Goal: Task Accomplishment & Management: Use online tool/utility

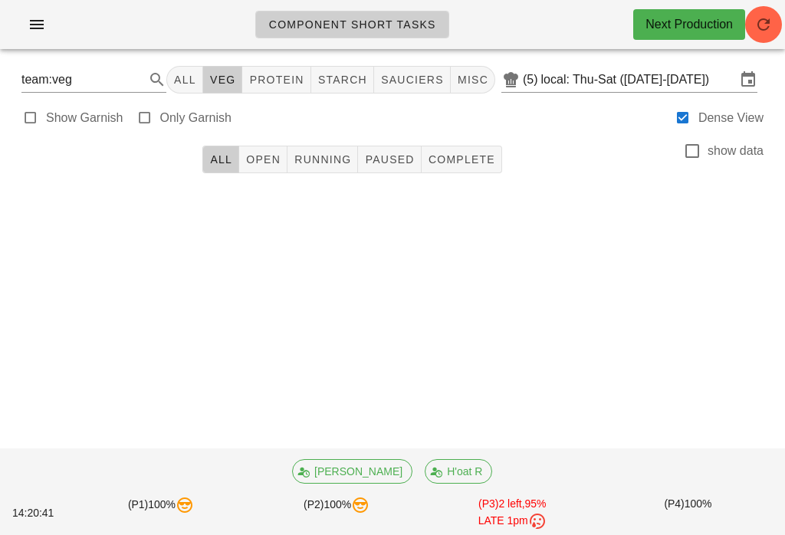
click at [748, 25] on span "button" at bounding box center [763, 24] width 37 height 18
click at [213, 80] on button "veg" at bounding box center [223, 80] width 40 height 28
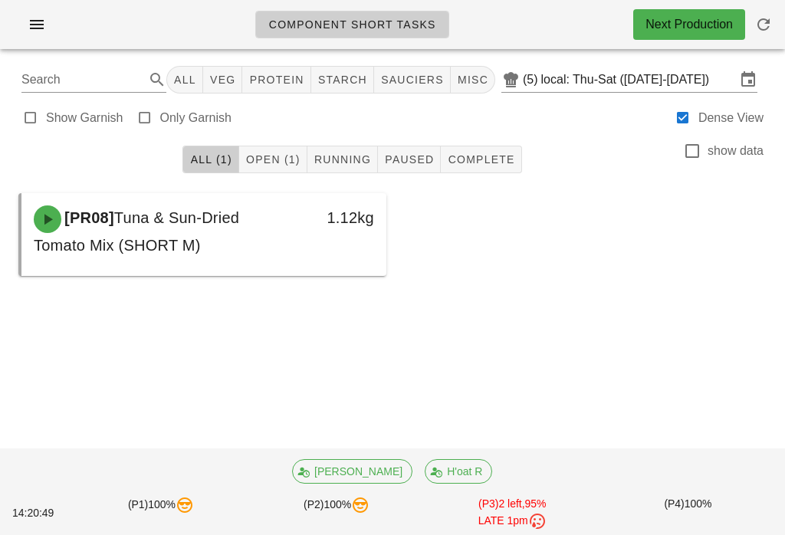
click at [203, 75] on button "All" at bounding box center [184, 80] width 37 height 28
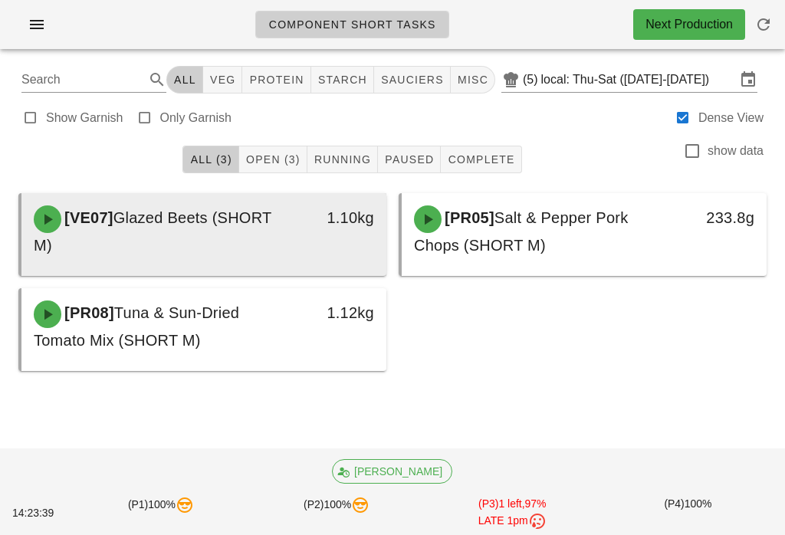
click at [231, 224] on span "Glazed Beets (SHORT M)" at bounding box center [153, 231] width 238 height 44
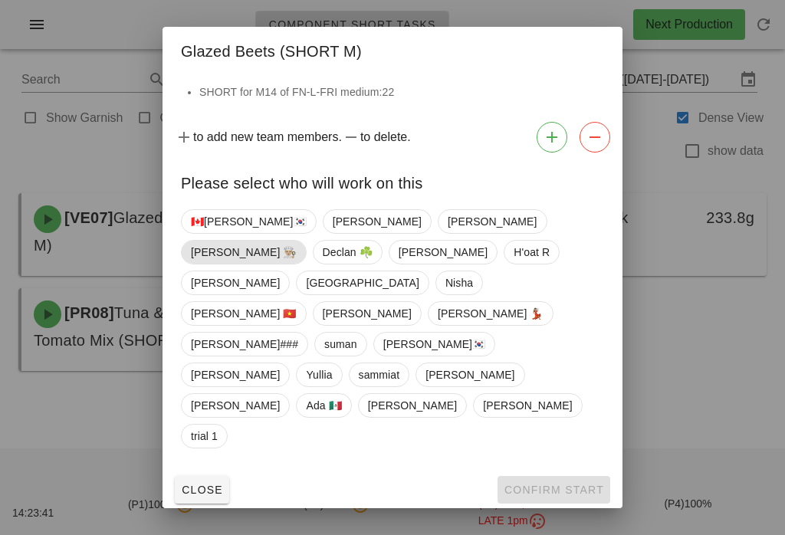
click at [297, 264] on span "[PERSON_NAME] 👨🏼‍🍳" at bounding box center [244, 252] width 106 height 23
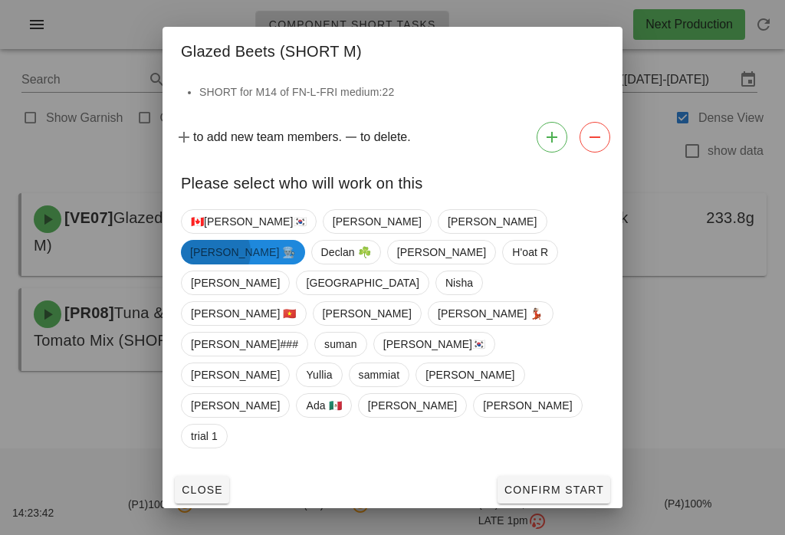
click at [296, 265] on span "[PERSON_NAME] 👨🏼‍🍳" at bounding box center [243, 252] width 106 height 25
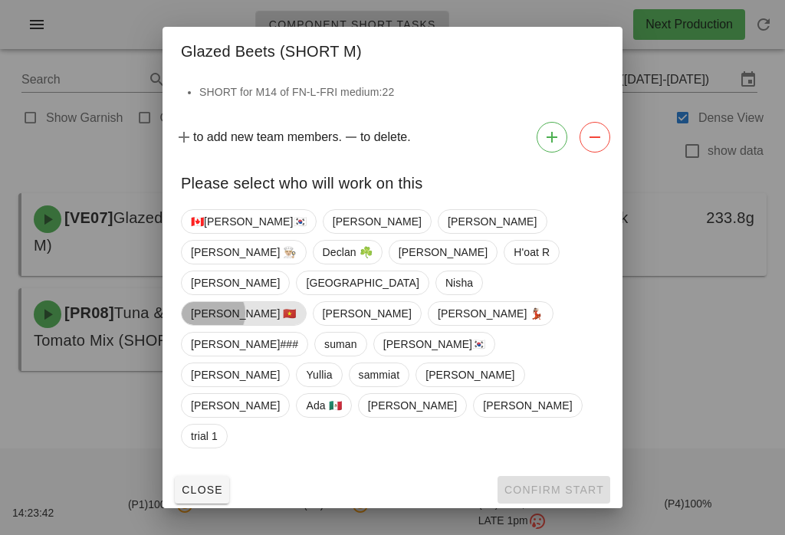
click at [297, 318] on span "Peter 🇻🇳" at bounding box center [244, 313] width 106 height 23
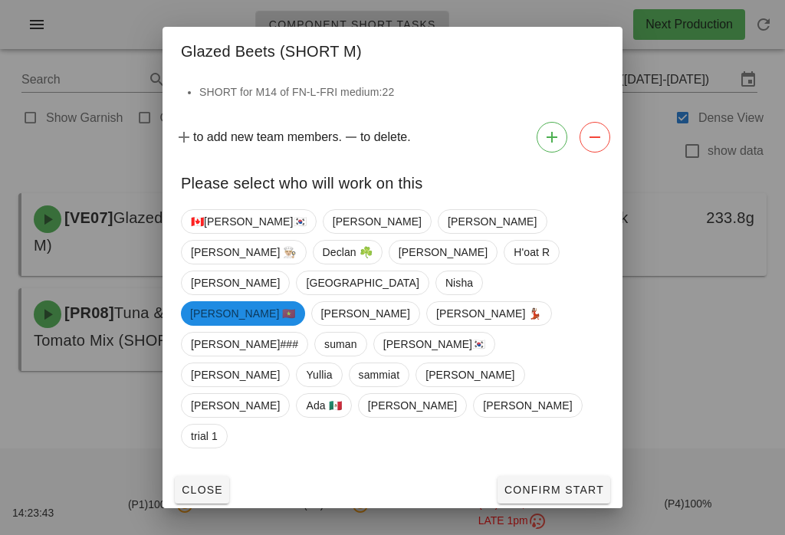
click at [543, 484] on span "Confirm Start" at bounding box center [554, 490] width 100 height 12
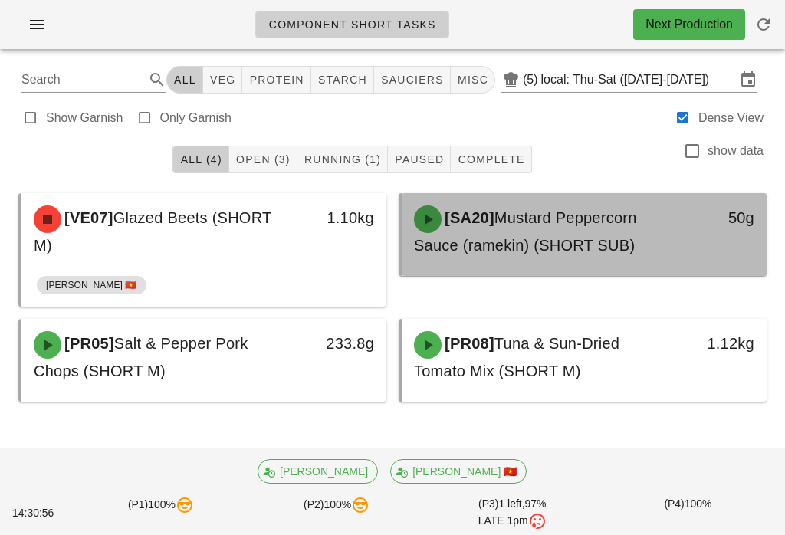
click at [551, 244] on span "Mustard Peppercorn Sauce (ramekin) (SHORT SUB)" at bounding box center [525, 231] width 223 height 44
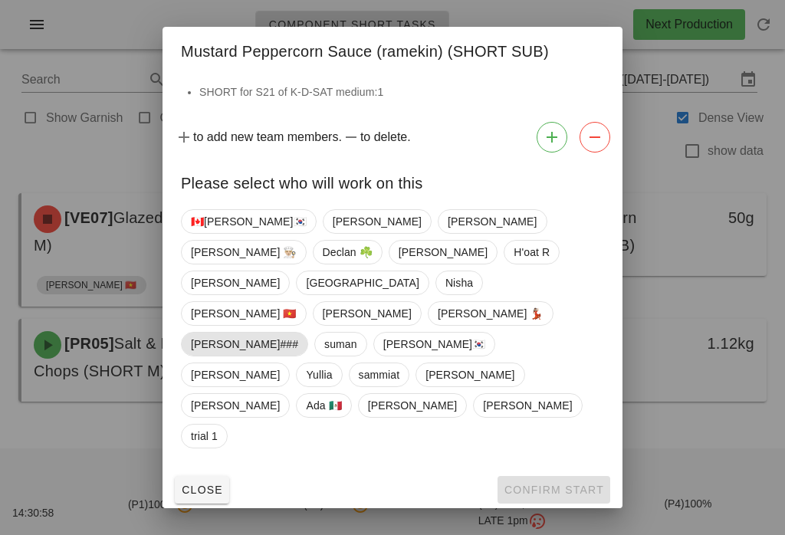
click at [288, 340] on span "Shawn###" at bounding box center [244, 344] width 107 height 23
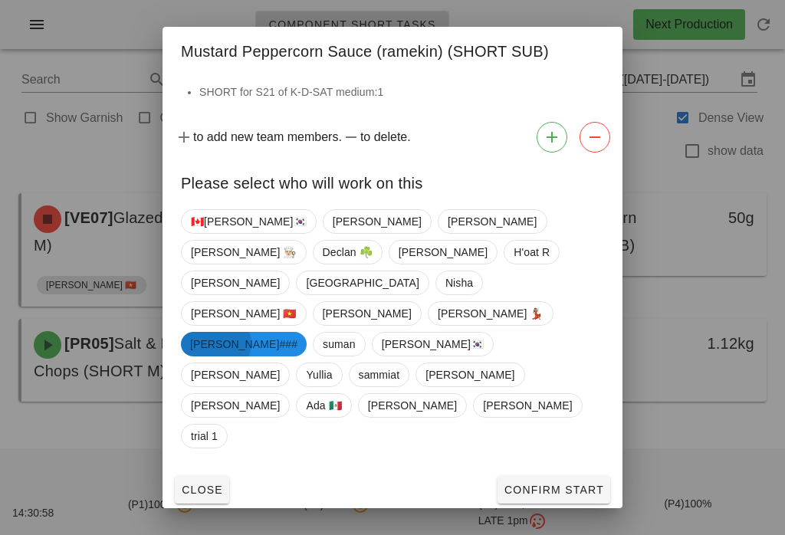
click at [583, 484] on span "Confirm Start" at bounding box center [554, 490] width 100 height 12
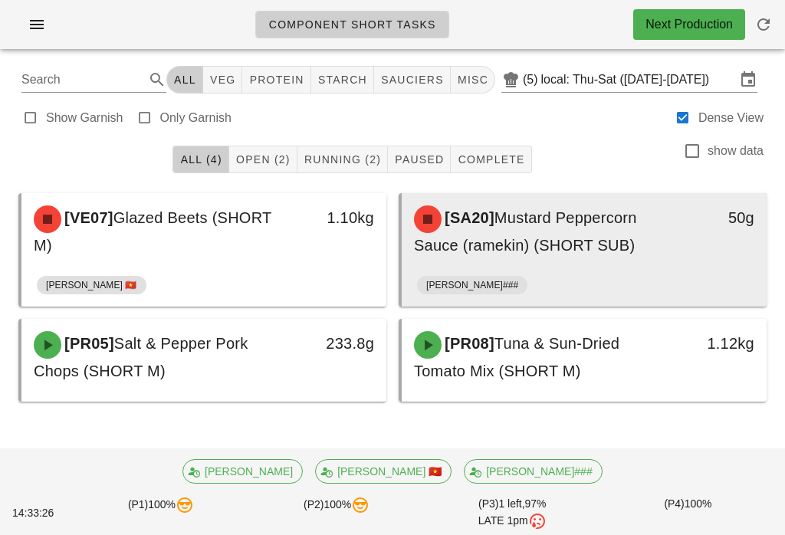
click at [545, 246] on span "Mustard Peppercorn Sauce (ramekin) (SHORT SUB)" at bounding box center [525, 231] width 223 height 44
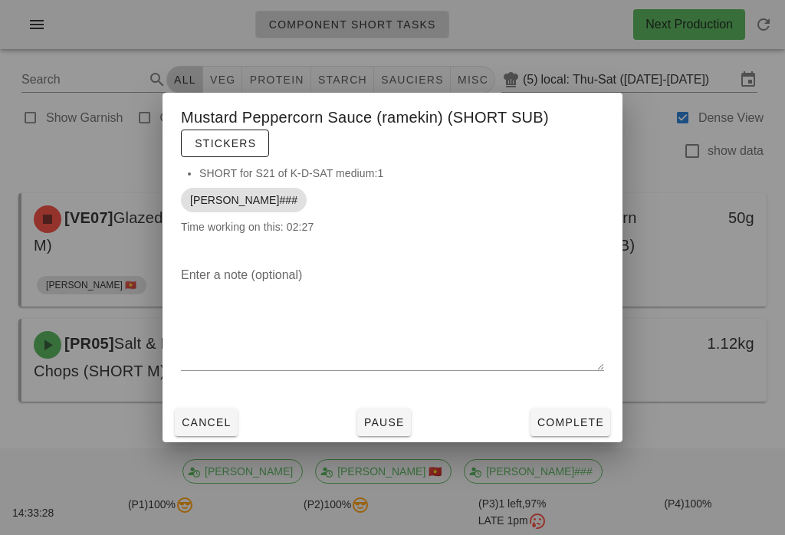
click at [576, 405] on div "Cancel Pause Complete" at bounding box center [393, 423] width 460 height 40
click at [587, 423] on span "Complete" at bounding box center [570, 422] width 67 height 12
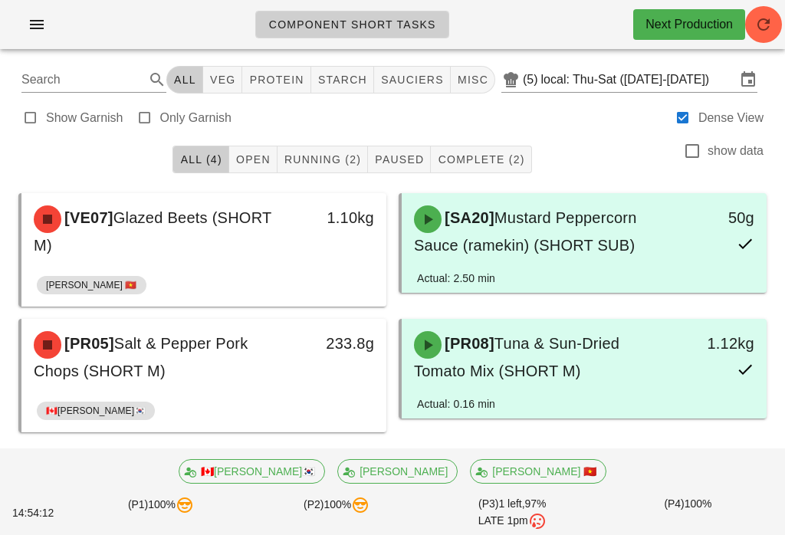
click at [761, 16] on icon "button" at bounding box center [764, 24] width 18 height 18
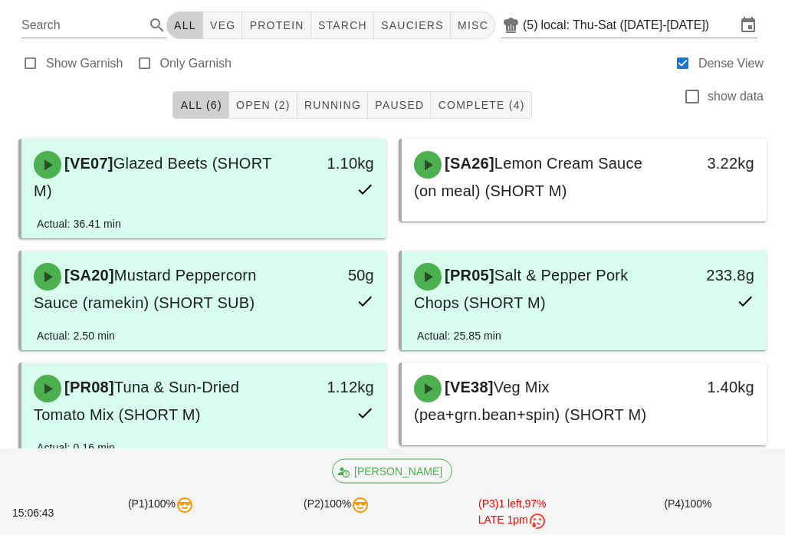
scroll to position [54, 0]
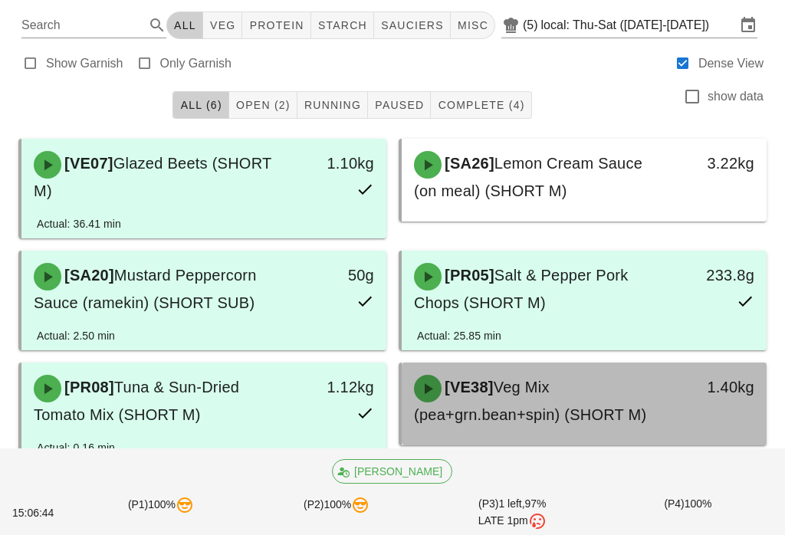
click at [636, 403] on div "[VE38] Veg Mix (pea+grn.bean+spin) (SHORT M)" at bounding box center [539, 401] width 269 height 71
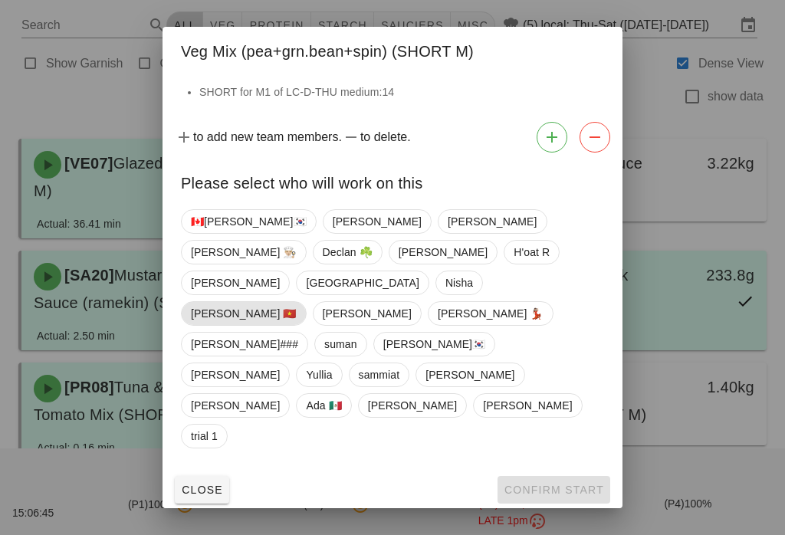
click at [297, 322] on span "Peter 🇻🇳" at bounding box center [244, 313] width 106 height 23
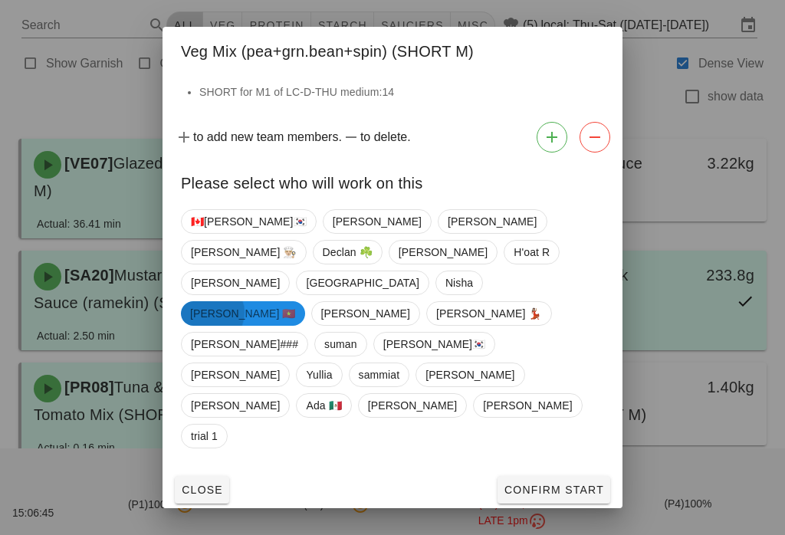
click at [574, 484] on span "Confirm Start" at bounding box center [554, 490] width 100 height 12
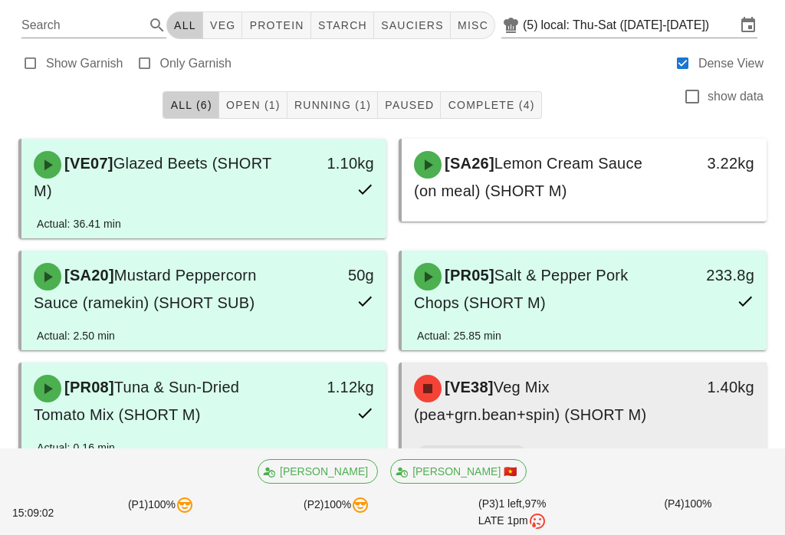
scroll to position [82, 0]
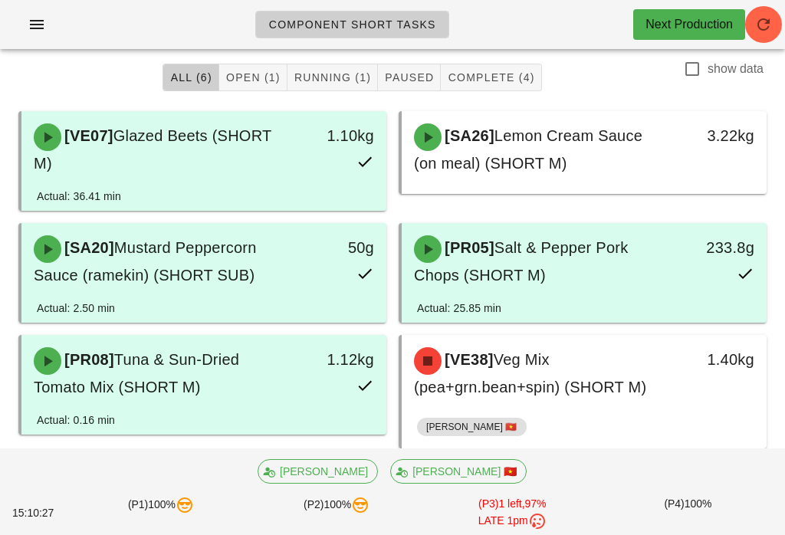
click at [761, 25] on icon "button" at bounding box center [764, 24] width 18 height 18
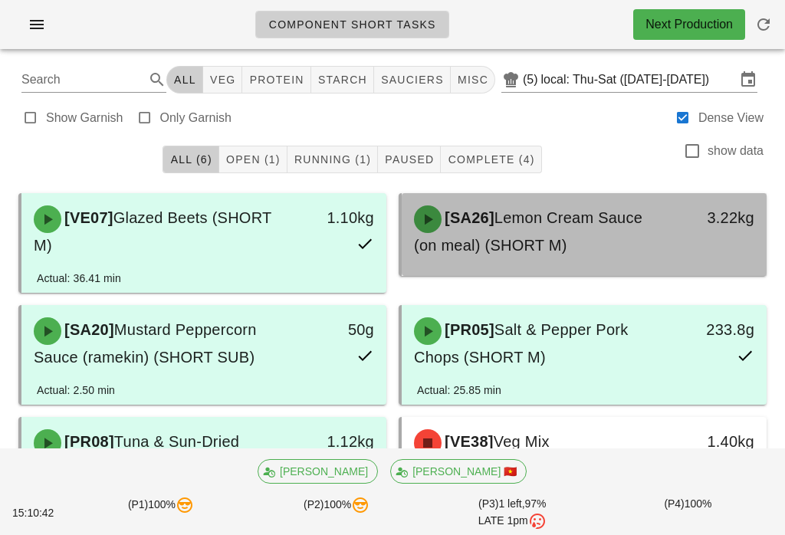
click at [642, 220] on span "Lemon Cream Sauce (on meal) (SHORT M)" at bounding box center [528, 231] width 229 height 44
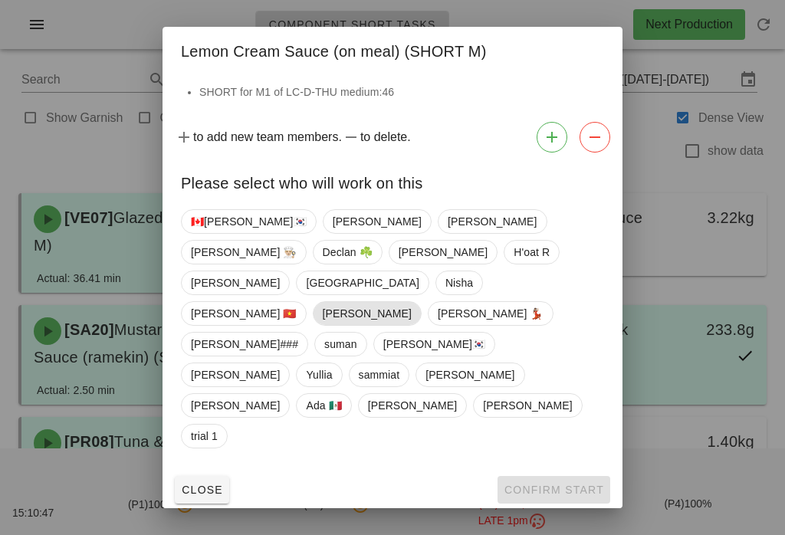
click at [412, 306] on span "[PERSON_NAME]" at bounding box center [367, 313] width 89 height 23
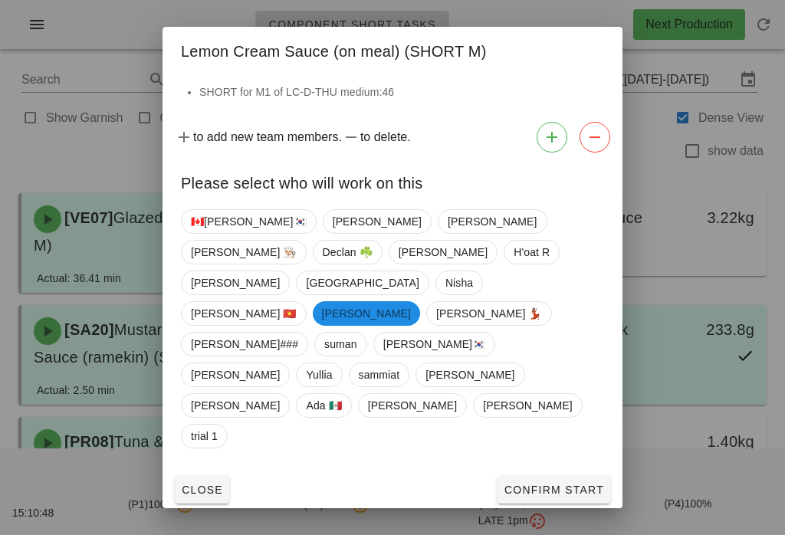
click at [599, 484] on span "Confirm Start" at bounding box center [554, 490] width 100 height 12
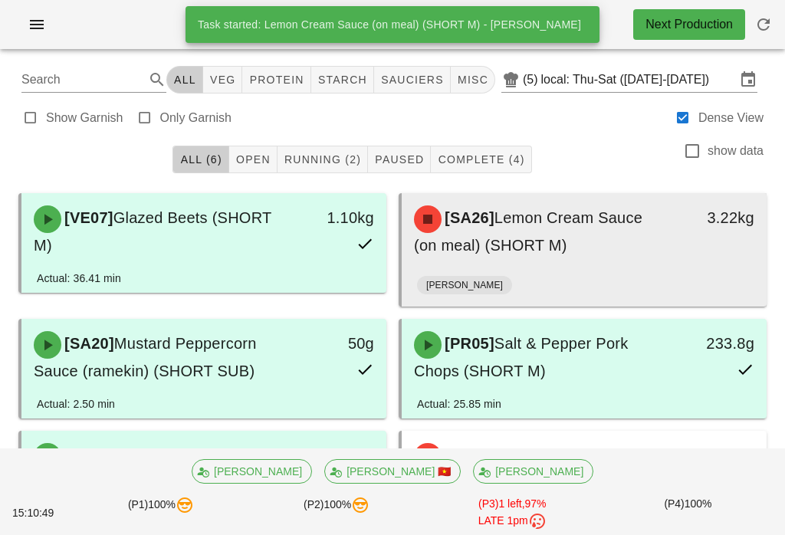
click at [723, 241] on div "3.22kg" at bounding box center [719, 231] width 90 height 71
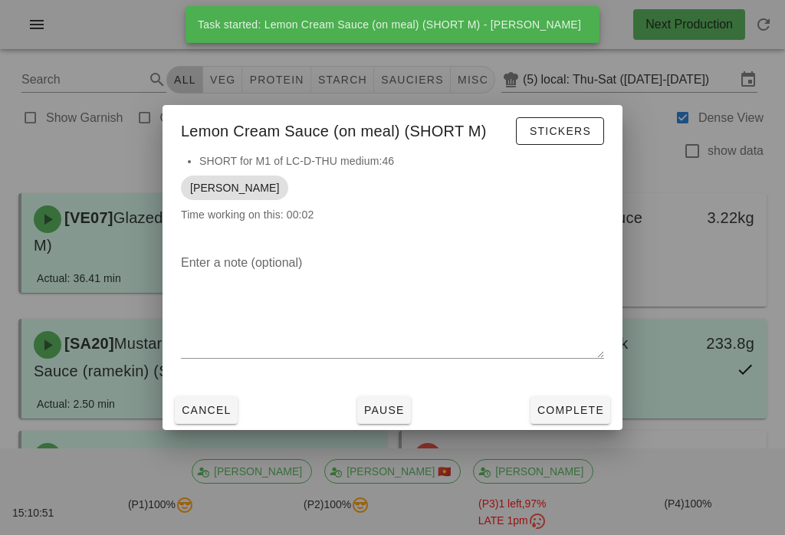
click at [732, 268] on div at bounding box center [392, 267] width 785 height 535
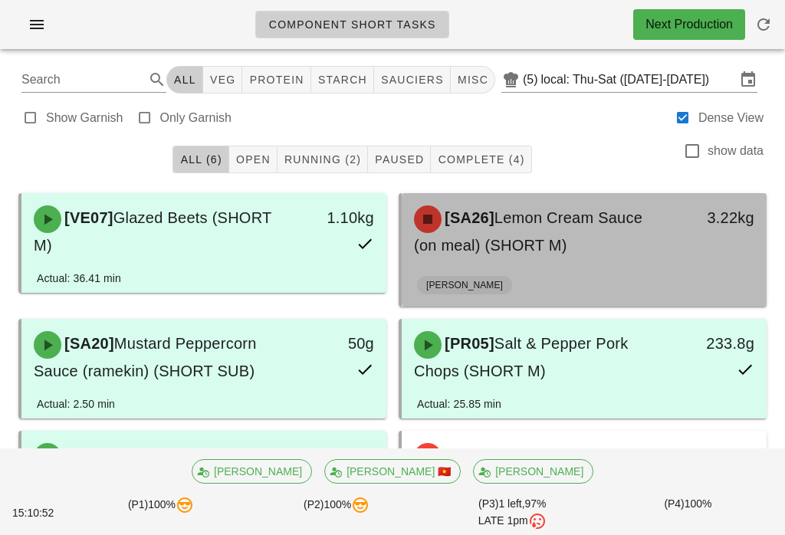
click at [683, 242] on div "3.22kg" at bounding box center [719, 231] width 90 height 71
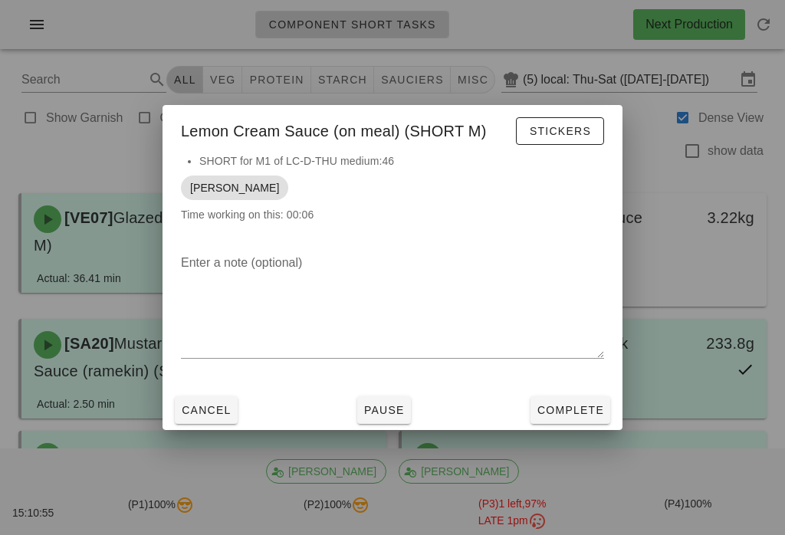
click at [673, 204] on div at bounding box center [392, 267] width 785 height 535
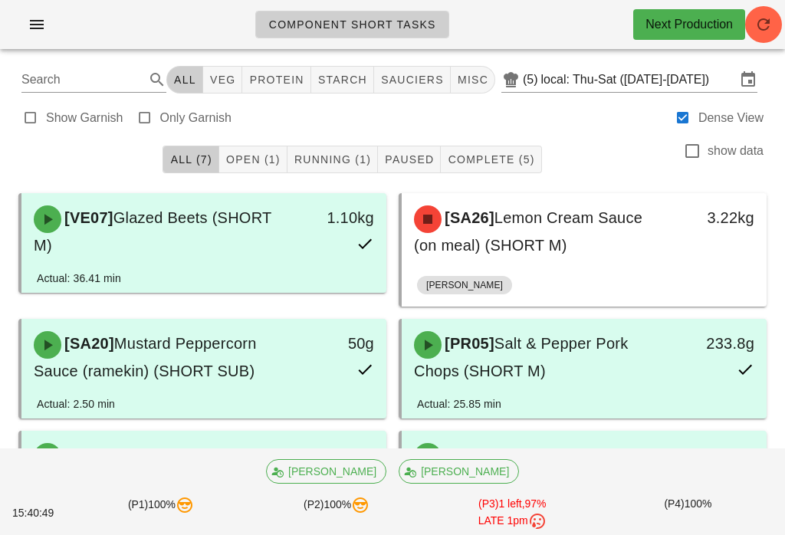
click at [782, 5] on div "Component Short Tasks Next Production" at bounding box center [392, 24] width 785 height 49
click at [781, 30] on span "button" at bounding box center [763, 24] width 37 height 18
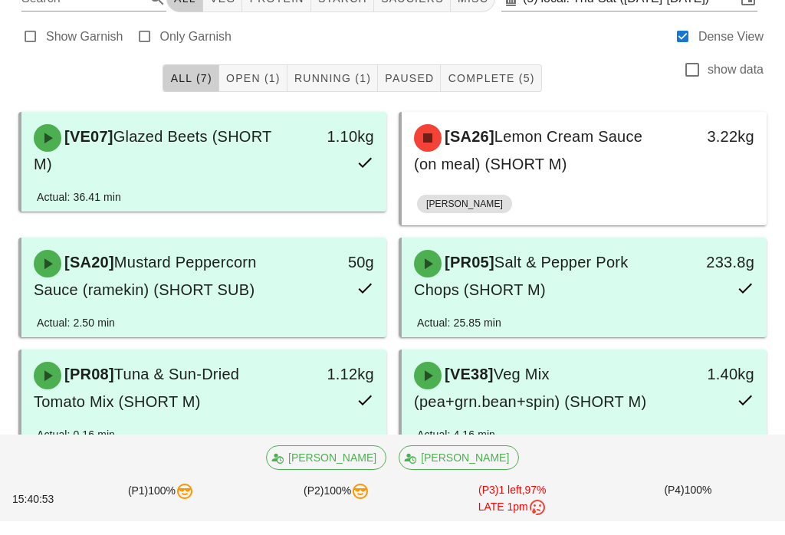
scroll to position [177, 0]
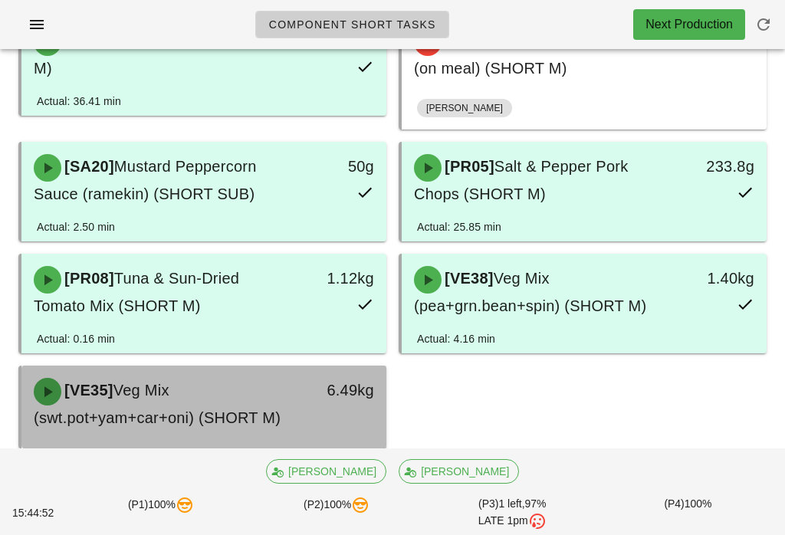
click at [247, 418] on span "Veg Mix (swt.pot+yam+car+oni) (SHORT M)" at bounding box center [157, 404] width 247 height 44
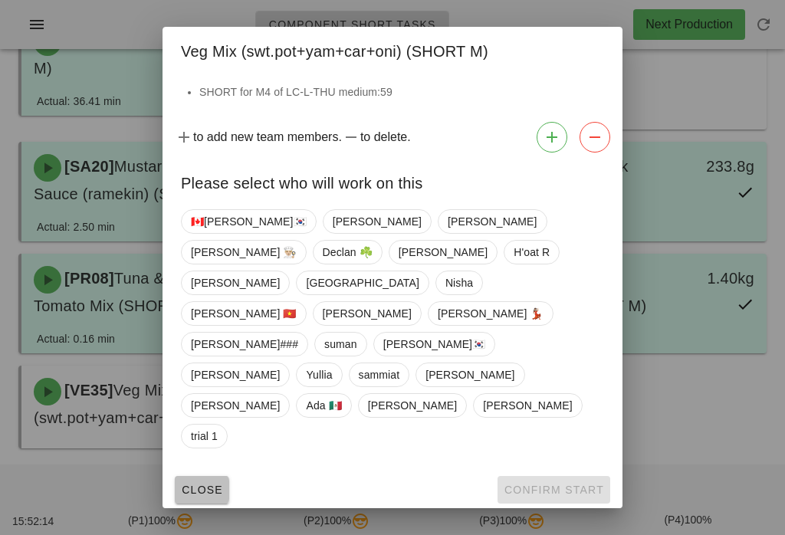
click at [207, 484] on span "Close" at bounding box center [202, 490] width 42 height 12
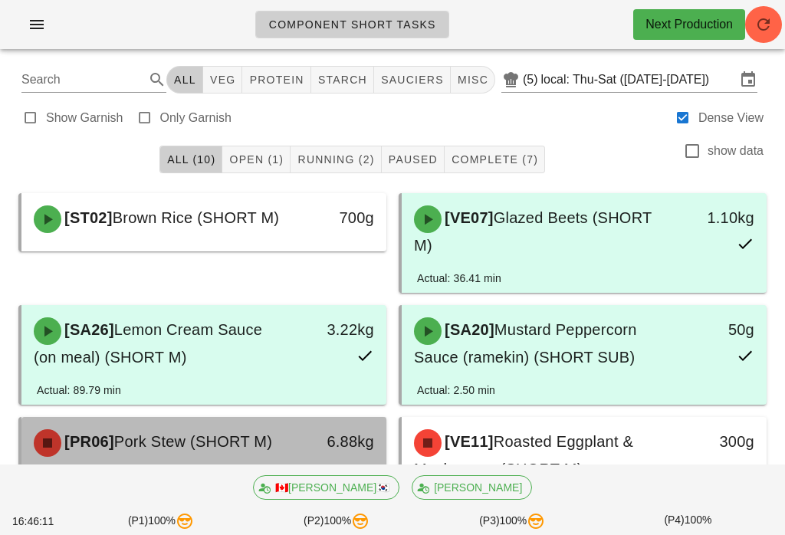
click at [271, 450] on span "Pork Stew (SHORT M)" at bounding box center [193, 441] width 158 height 17
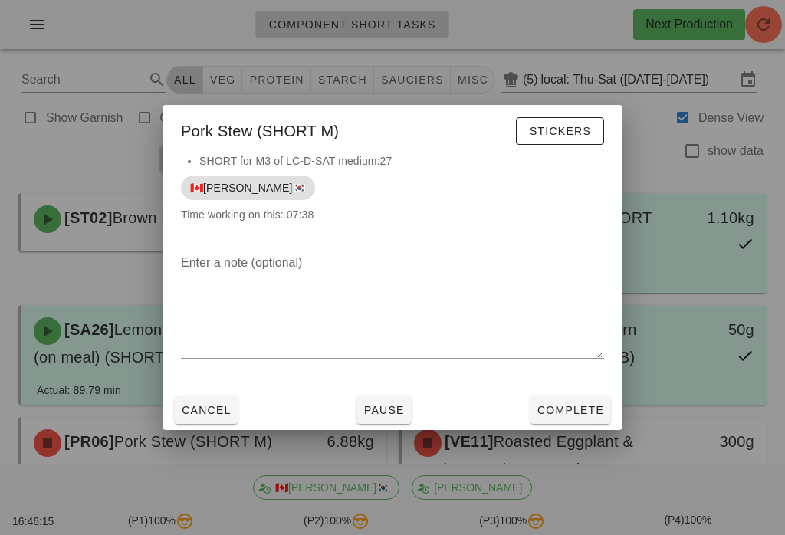
click at [224, 416] on span "Cancel" at bounding box center [206, 410] width 51 height 12
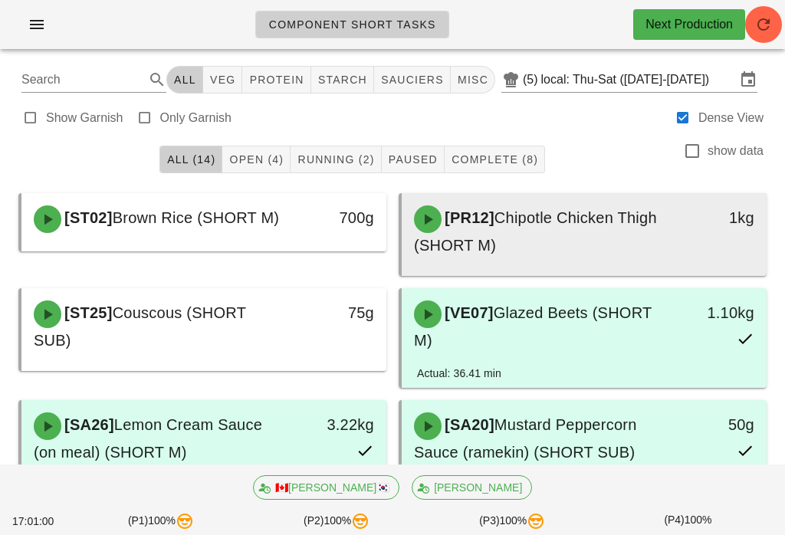
click at [631, 253] on div "[PR12] Chipotle Chicken Thigh (SHORT M)" at bounding box center [539, 231] width 269 height 71
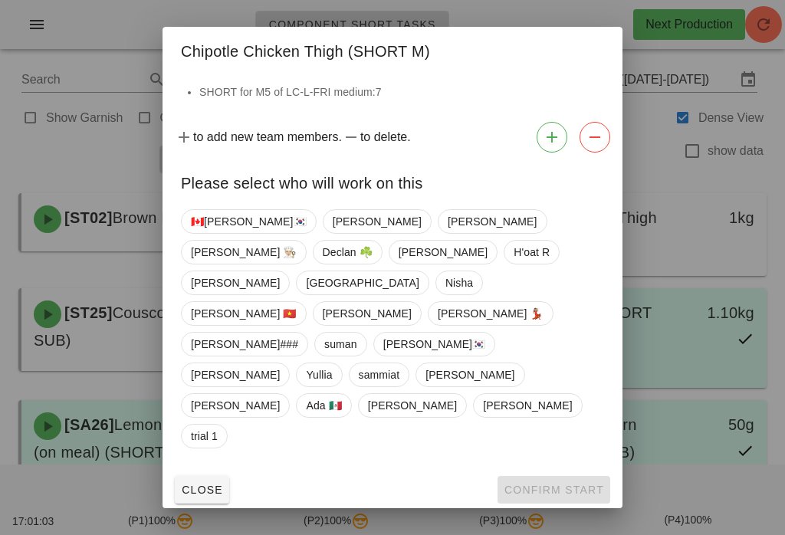
click at [200, 484] on span "Close" at bounding box center [202, 490] width 42 height 12
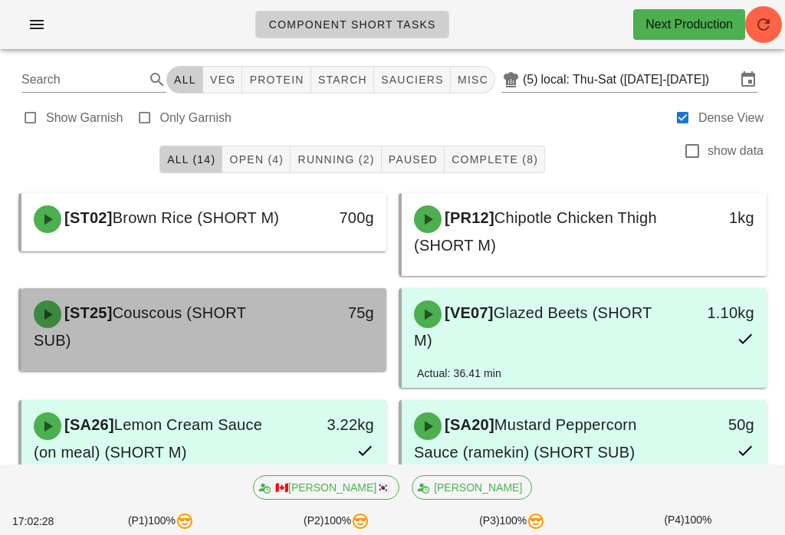
click at [252, 301] on div "[ST25] Couscous (SHORT SUB)" at bounding box center [159, 326] width 269 height 71
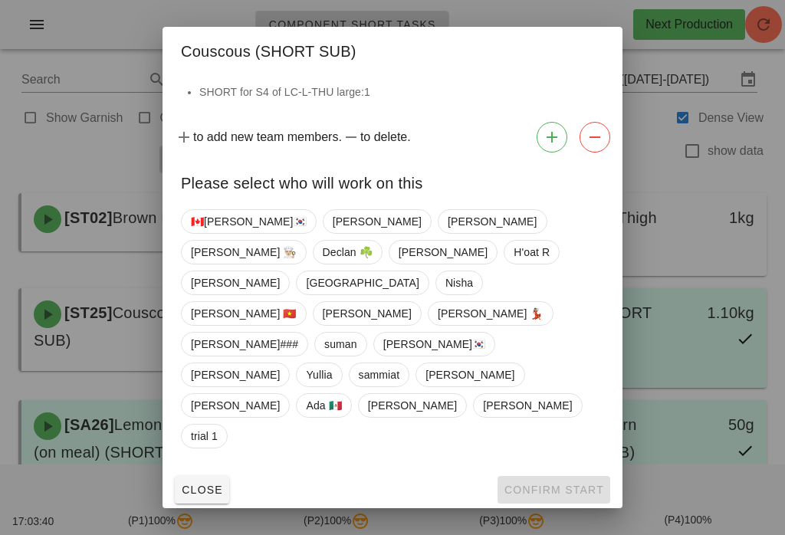
click at [209, 484] on span "Close" at bounding box center [202, 490] width 42 height 12
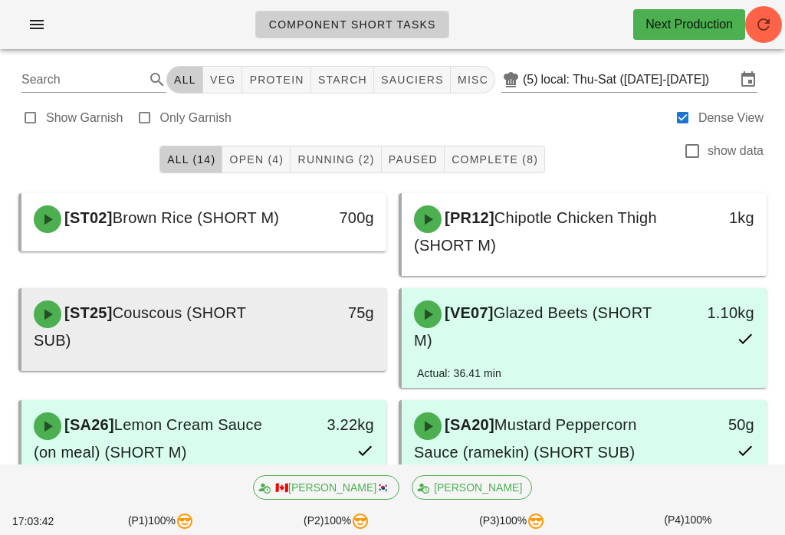
click at [222, 350] on div "[ST25] Couscous (SHORT SUB)" at bounding box center [159, 326] width 269 height 71
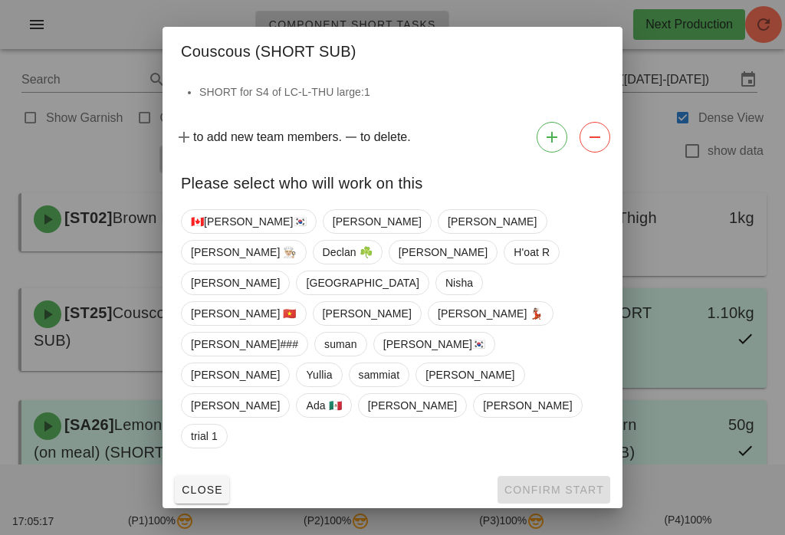
click at [199, 476] on button "Close" at bounding box center [202, 490] width 54 height 28
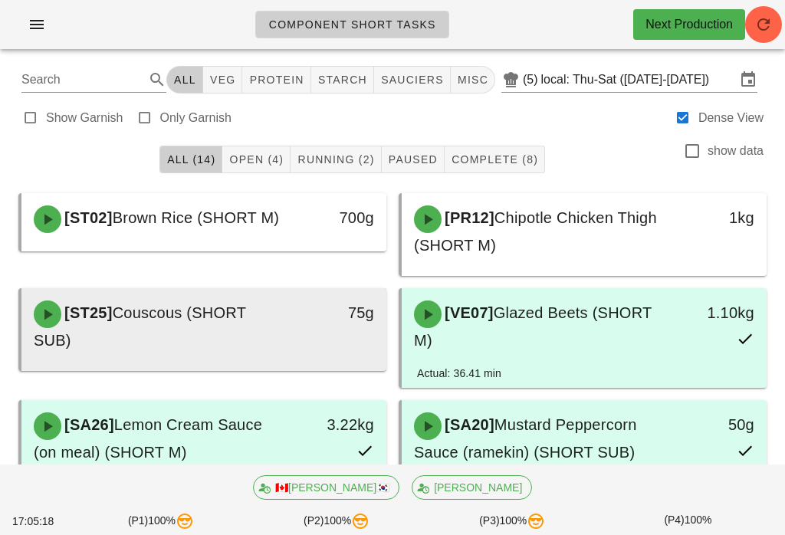
click at [252, 331] on div "[ST25] Couscous (SHORT SUB)" at bounding box center [159, 326] width 269 height 71
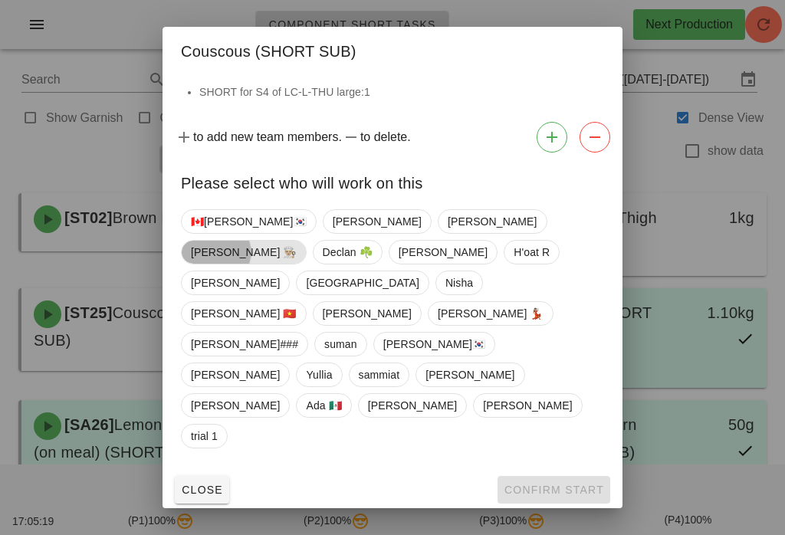
click at [297, 264] on span "[PERSON_NAME] 👨🏼‍🍳" at bounding box center [244, 252] width 106 height 23
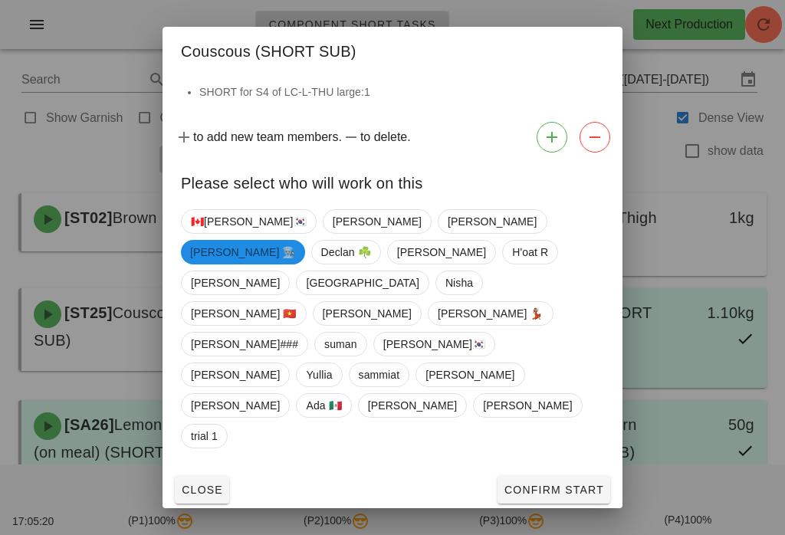
click at [536, 476] on button "Confirm Start" at bounding box center [554, 490] width 113 height 28
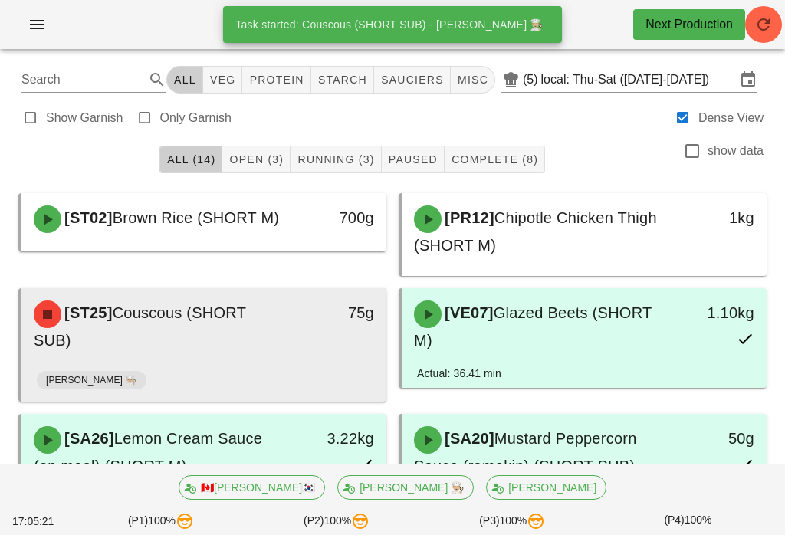
click at [253, 314] on div "[ST25] Couscous (SHORT SUB)" at bounding box center [159, 326] width 269 height 71
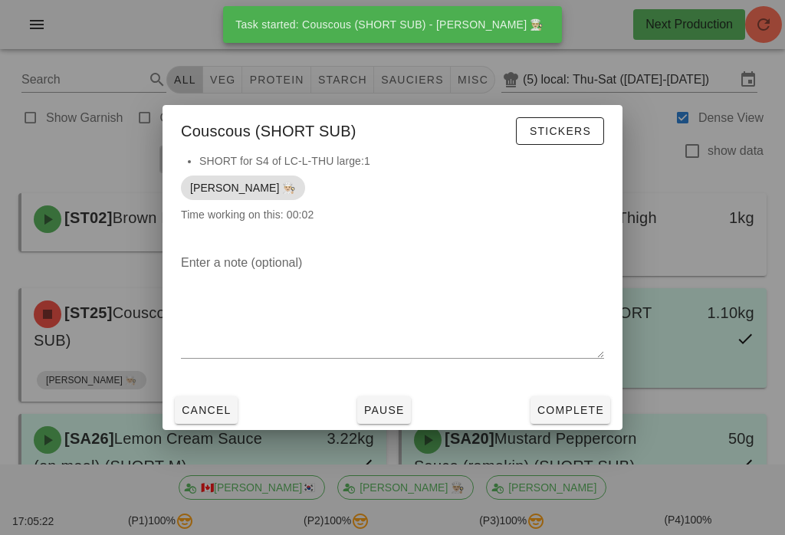
click at [574, 400] on button "Complete" at bounding box center [571, 411] width 80 height 28
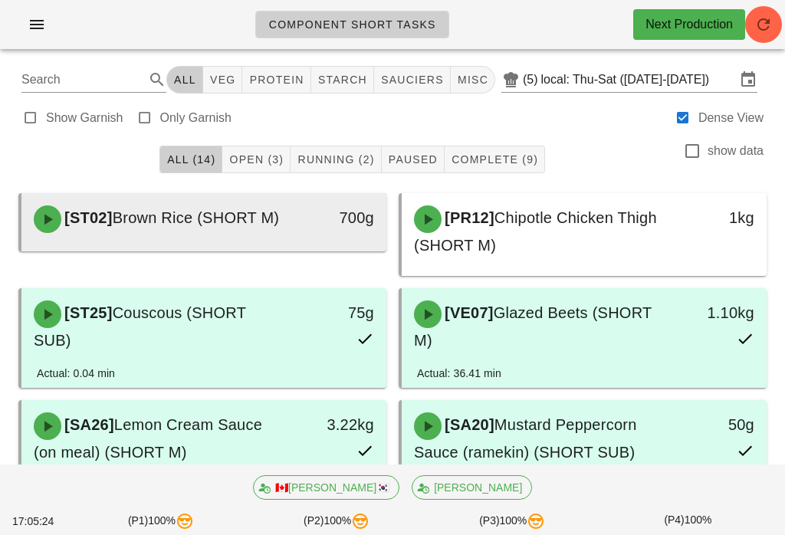
click at [342, 230] on div "700g" at bounding box center [339, 219] width 90 height 46
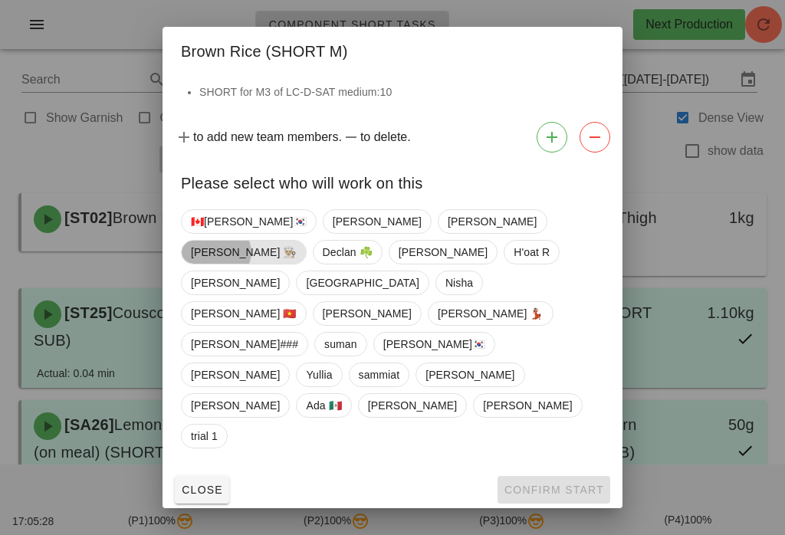
click at [297, 264] on span "[PERSON_NAME] 👨🏼‍🍳" at bounding box center [244, 252] width 106 height 23
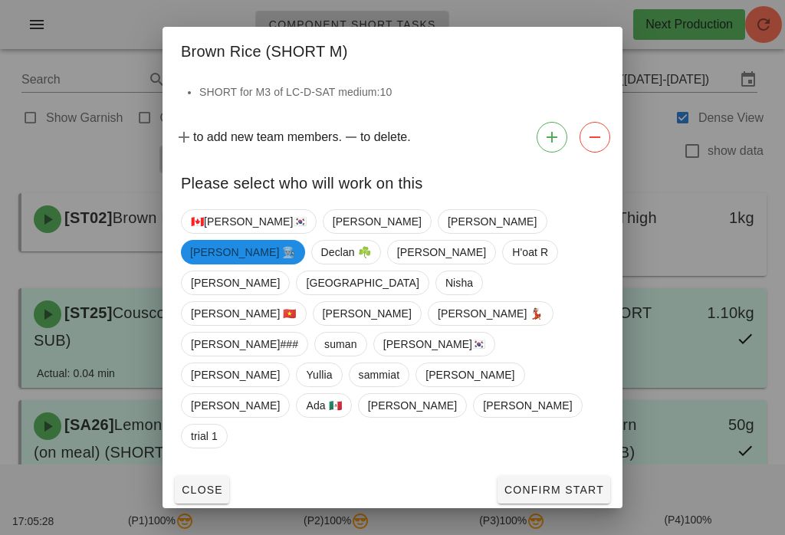
click at [535, 476] on button "Confirm Start" at bounding box center [554, 490] width 113 height 28
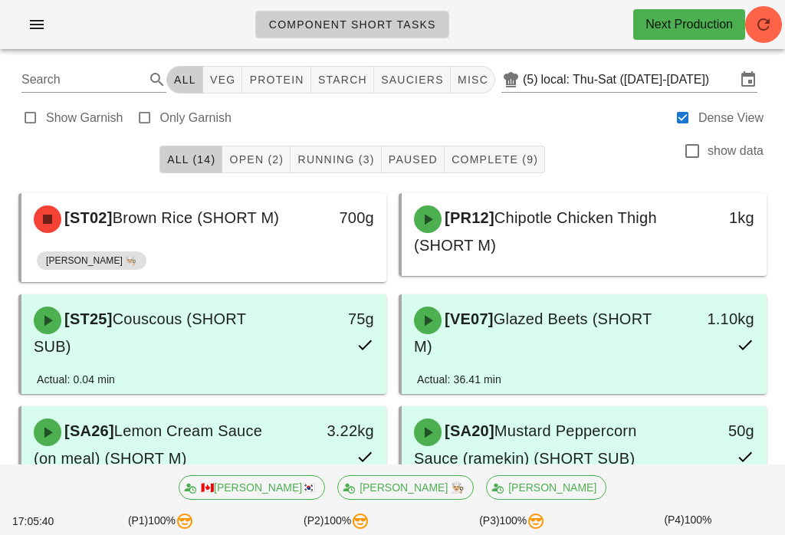
click at [353, 157] on span "Running (3)" at bounding box center [335, 159] width 77 height 12
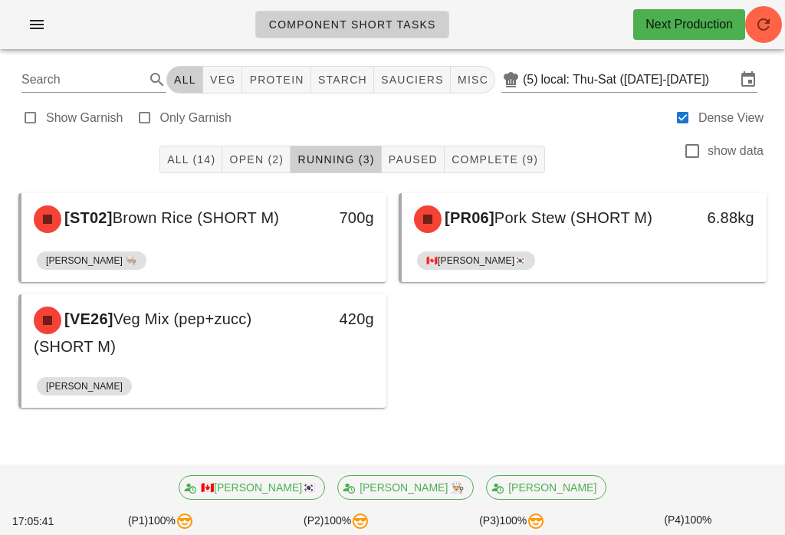
click at [258, 153] on span "Open (2)" at bounding box center [256, 159] width 55 height 12
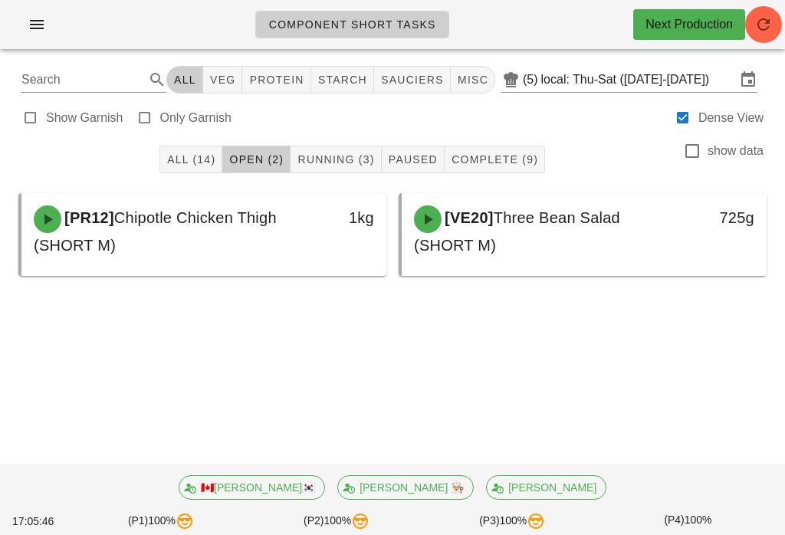
click at [201, 159] on span "All (14)" at bounding box center [190, 159] width 49 height 12
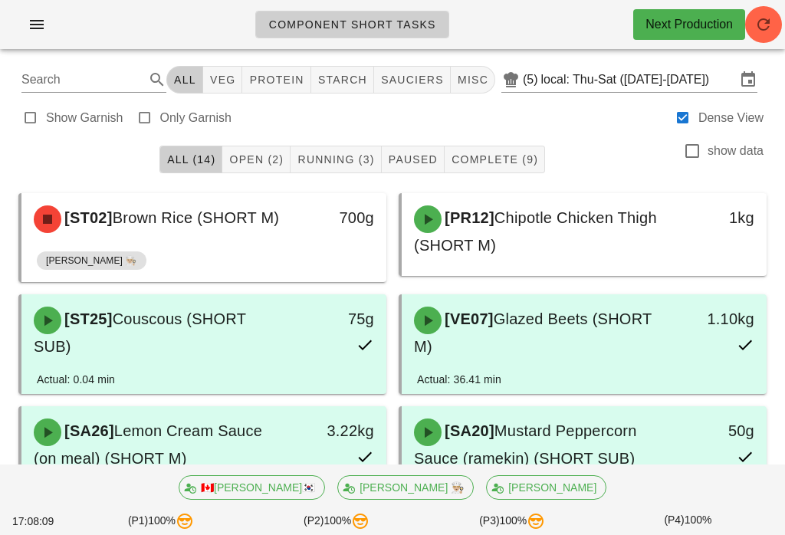
click at [758, 22] on icon "button" at bounding box center [764, 24] width 18 height 18
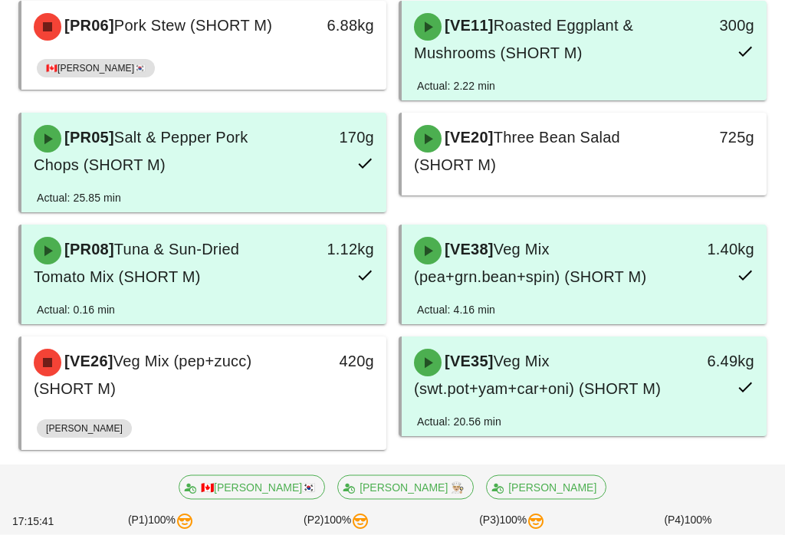
scroll to position [544, 0]
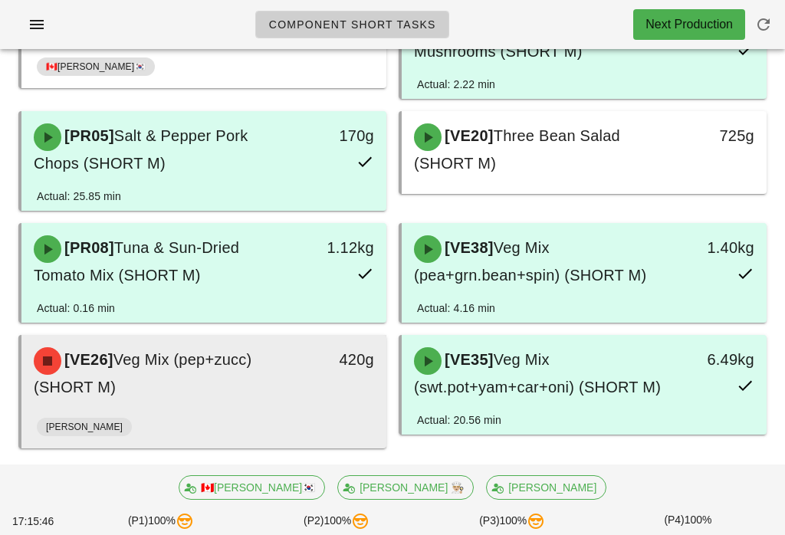
click at [262, 393] on div "[VE26] Veg Mix (pep+zucc) (SHORT M)" at bounding box center [159, 373] width 269 height 71
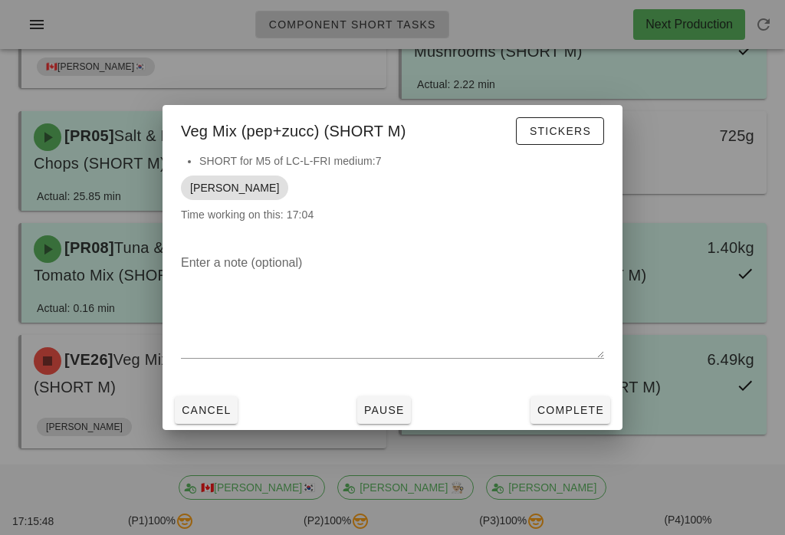
click at [581, 416] on span "Complete" at bounding box center [570, 410] width 67 height 12
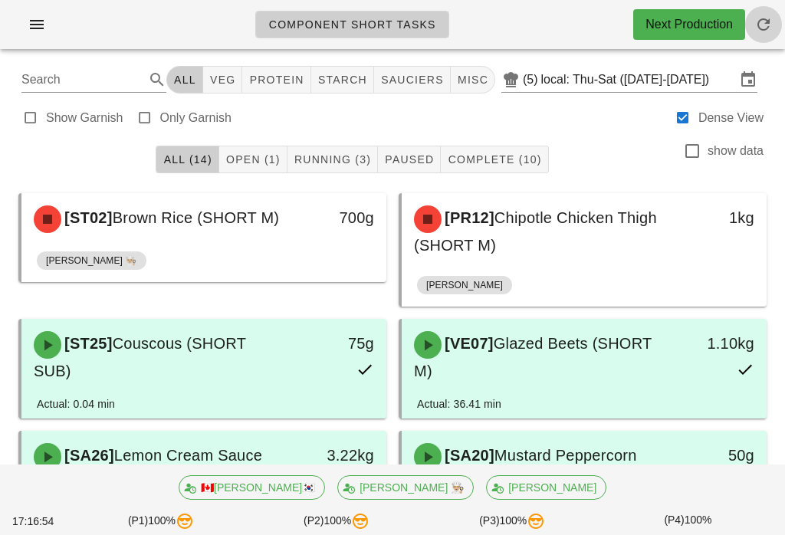
click at [772, 24] on icon "button" at bounding box center [764, 24] width 18 height 18
click at [765, 27] on icon "button" at bounding box center [764, 24] width 18 height 18
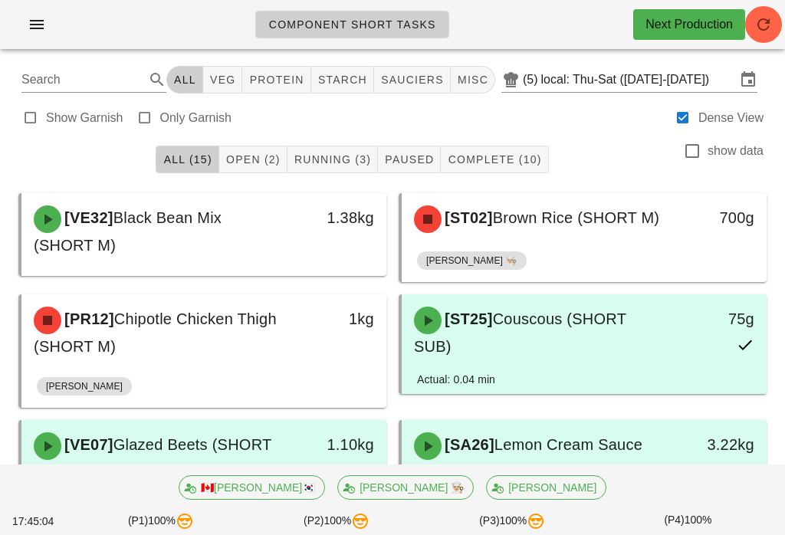
click at [257, 156] on span "Open (2)" at bounding box center [252, 159] width 55 height 12
